Goal: Task Accomplishment & Management: Use online tool/utility

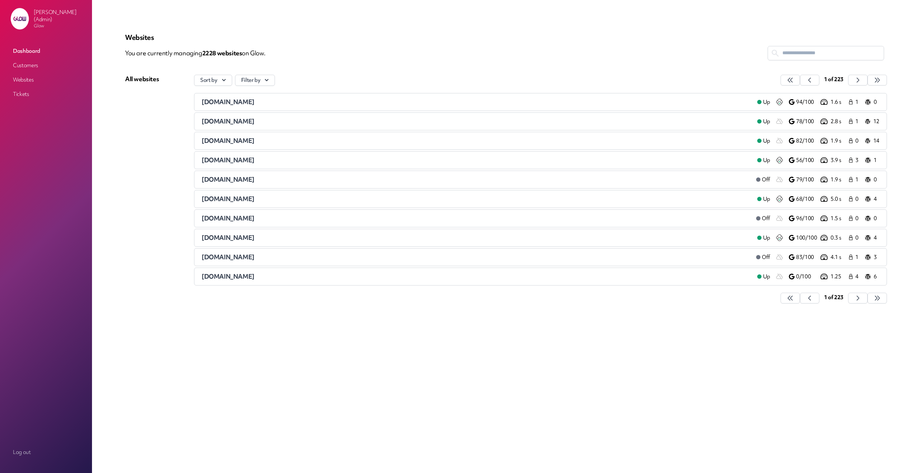
click at [31, 66] on link "Customers" at bounding box center [46, 65] width 72 height 13
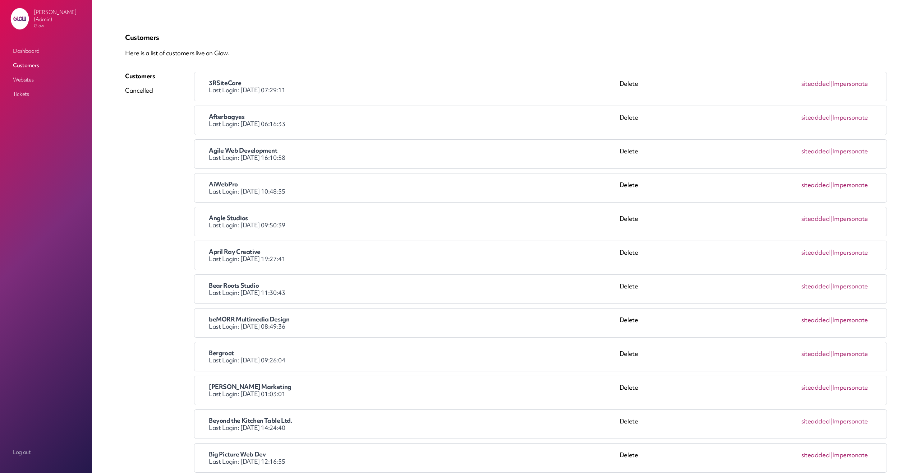
scroll to position [1940, 0]
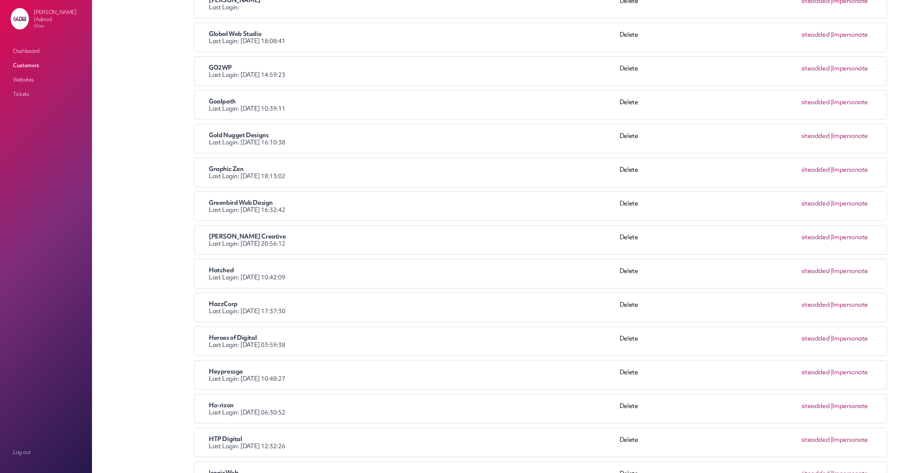
click at [845, 236] on link "Impersonate" at bounding box center [850, 237] width 36 height 8
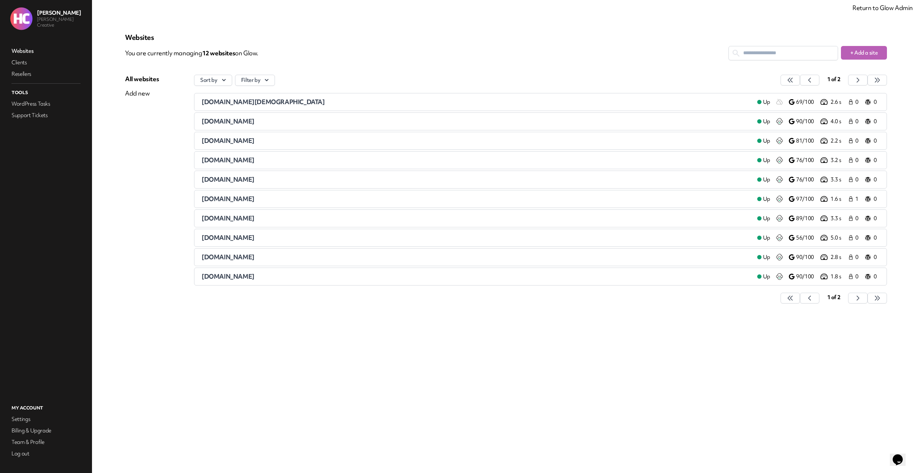
click at [219, 102] on span "[DOMAIN_NAME][DEMOGRAPHIC_DATA]" at bounding box center [263, 102] width 123 height 8
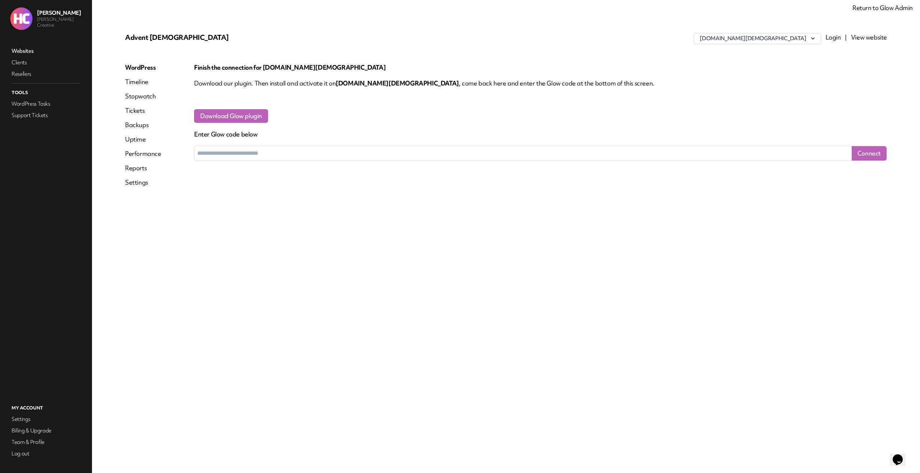
click at [144, 168] on link "Reports" at bounding box center [143, 168] width 36 height 9
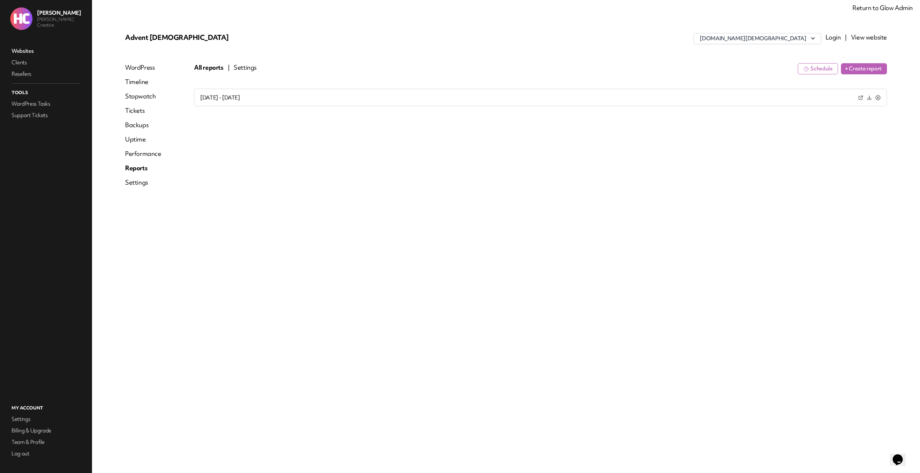
click at [817, 70] on button "Schedule" at bounding box center [817, 68] width 40 height 11
click at [199, 68] on button "All reports" at bounding box center [208, 67] width 28 height 9
